Goal: Information Seeking & Learning: Learn about a topic

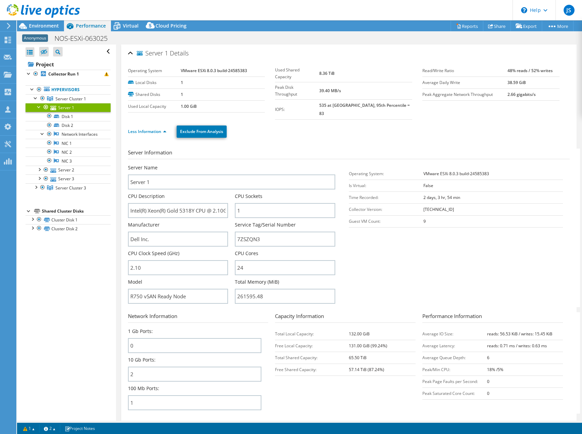
select select "USD"
click at [60, 87] on link "Hypervisors" at bounding box center [68, 89] width 85 height 9
click at [39, 88] on div at bounding box center [39, 89] width 7 height 8
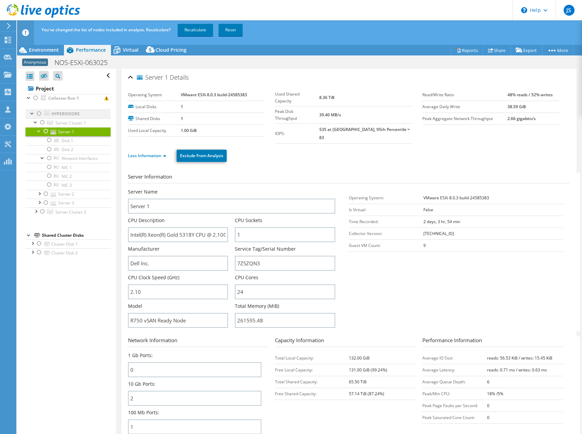
click at [36, 115] on div at bounding box center [39, 114] width 7 height 8
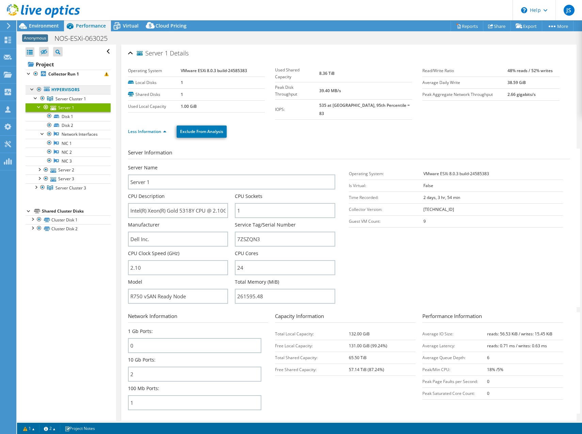
click at [68, 85] on link "Hypervisors" at bounding box center [68, 89] width 85 height 9
click at [69, 90] on link "Hypervisors" at bounding box center [68, 89] width 85 height 9
click at [213, 15] on header "JS Channel Partner Jordan Swetland jordan.swetland@microage.com FRONTIER TECHNO…" at bounding box center [291, 10] width 582 height 20
click at [52, 91] on link "Hypervisors" at bounding box center [68, 89] width 85 height 9
click at [39, 89] on div at bounding box center [39, 89] width 7 height 8
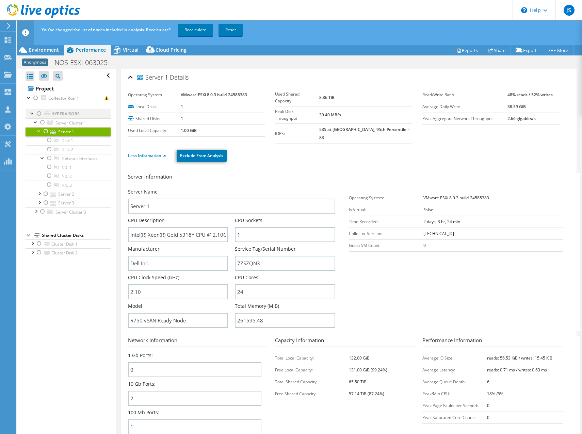
click at [38, 115] on div at bounding box center [39, 114] width 7 height 8
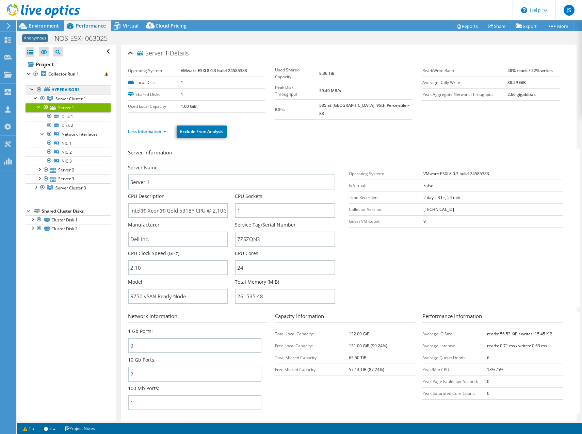
click at [67, 90] on link "Hypervisors" at bounding box center [68, 89] width 85 height 9
click at [47, 287] on div "Open All Close All Hide Excluded Nodes Project Tree Filter" at bounding box center [66, 233] width 99 height 376
click at [35, 190] on div at bounding box center [35, 186] width 7 height 7
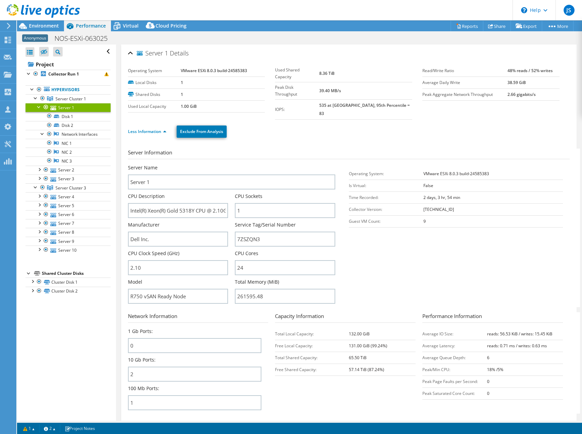
click at [38, 105] on div at bounding box center [39, 106] width 7 height 7
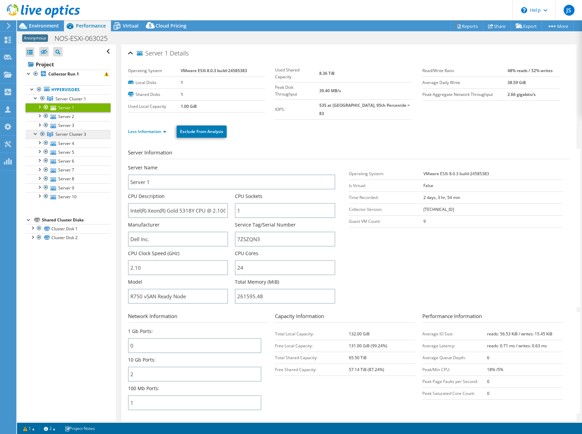
click at [64, 130] on link "Server Cluster 3" at bounding box center [68, 134] width 85 height 9
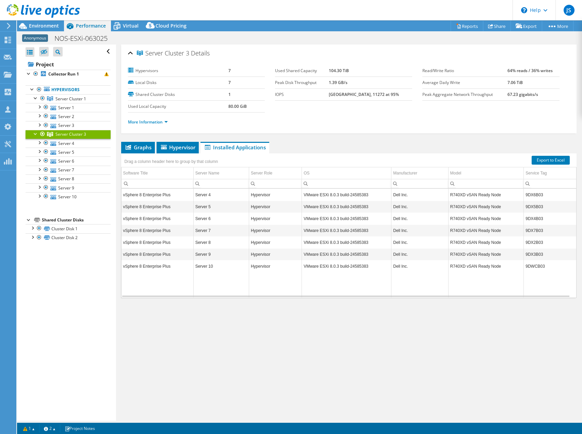
click at [219, 125] on ul "More Information" at bounding box center [349, 121] width 442 height 9
drag, startPoint x: 334, startPoint y: 71, endPoint x: 359, endPoint y: 68, distance: 25.3
click at [359, 68] on tr "Used Shared Capacity 104.30 TiB" at bounding box center [343, 71] width 137 height 12
drag, startPoint x: 359, startPoint y: 68, endPoint x: 340, endPoint y: 54, distance: 24.3
click at [340, 54] on div "Server Cluster 3 Details" at bounding box center [349, 53] width 442 height 15
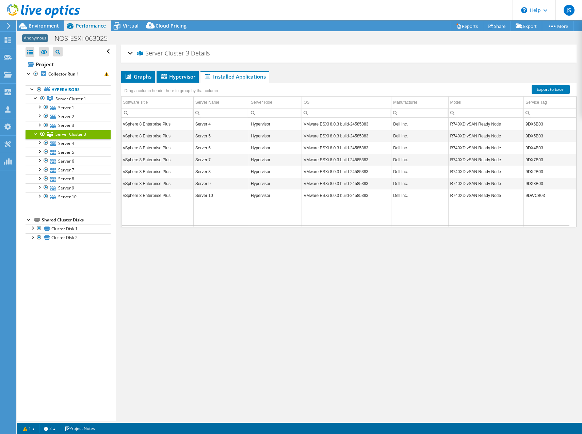
click at [272, 60] on div "Server Cluster 3 Details" at bounding box center [349, 53] width 442 height 15
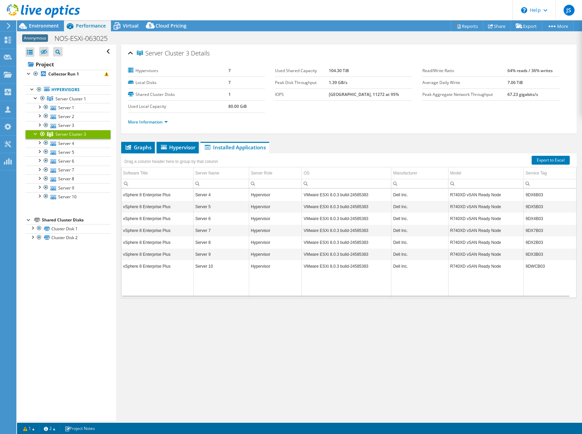
drag, startPoint x: 330, startPoint y: 70, endPoint x: 369, endPoint y: 73, distance: 38.6
click at [368, 73] on tr "Used Shared Capacity 104.30 TiB" at bounding box center [343, 71] width 137 height 12
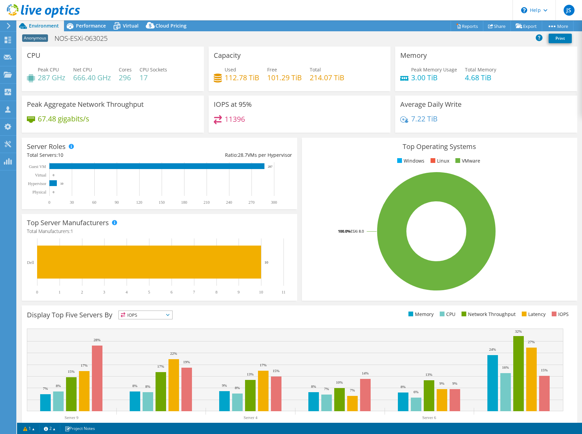
select select "USD"
